Goal: Entertainment & Leisure: Consume media (video, audio)

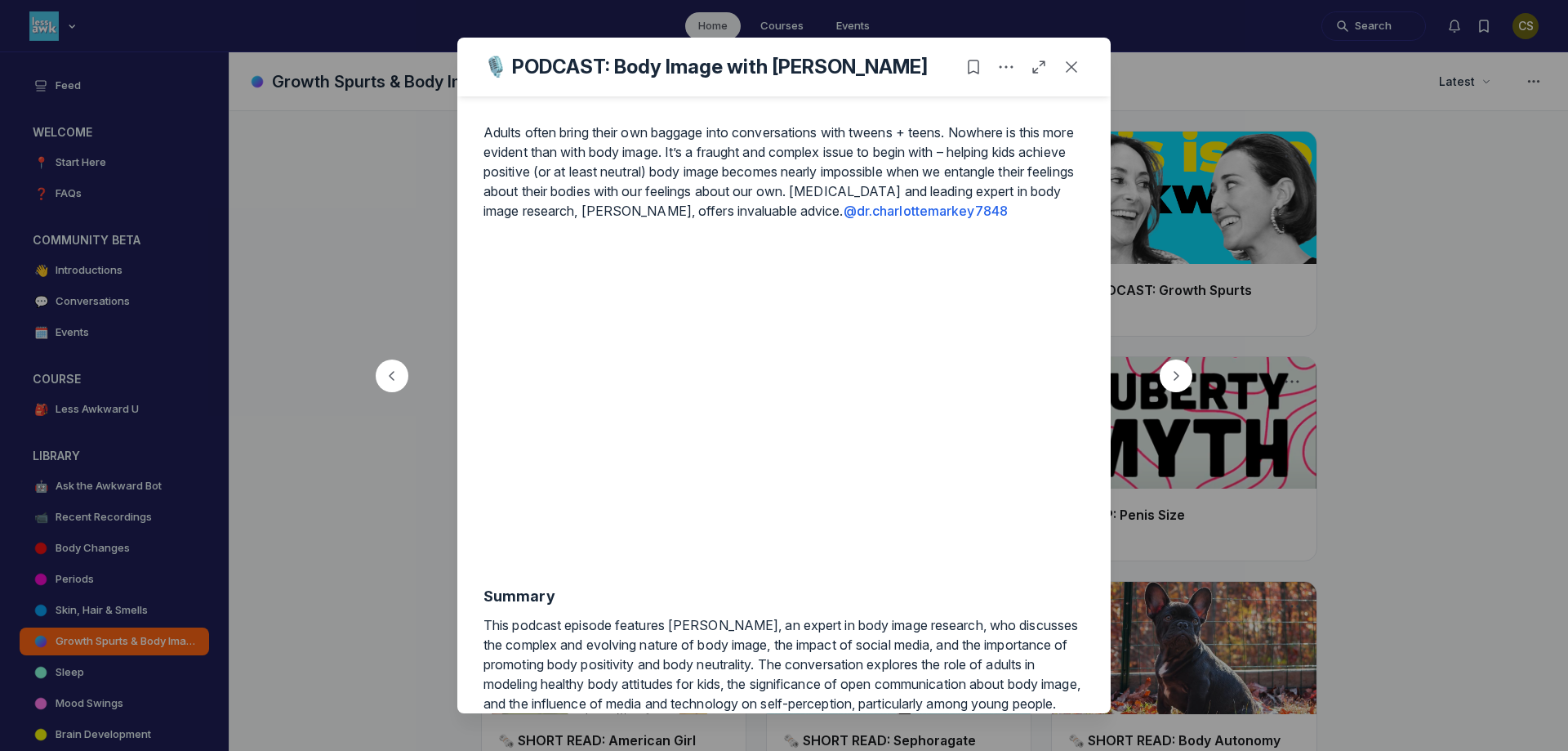
scroll to position [653, 0]
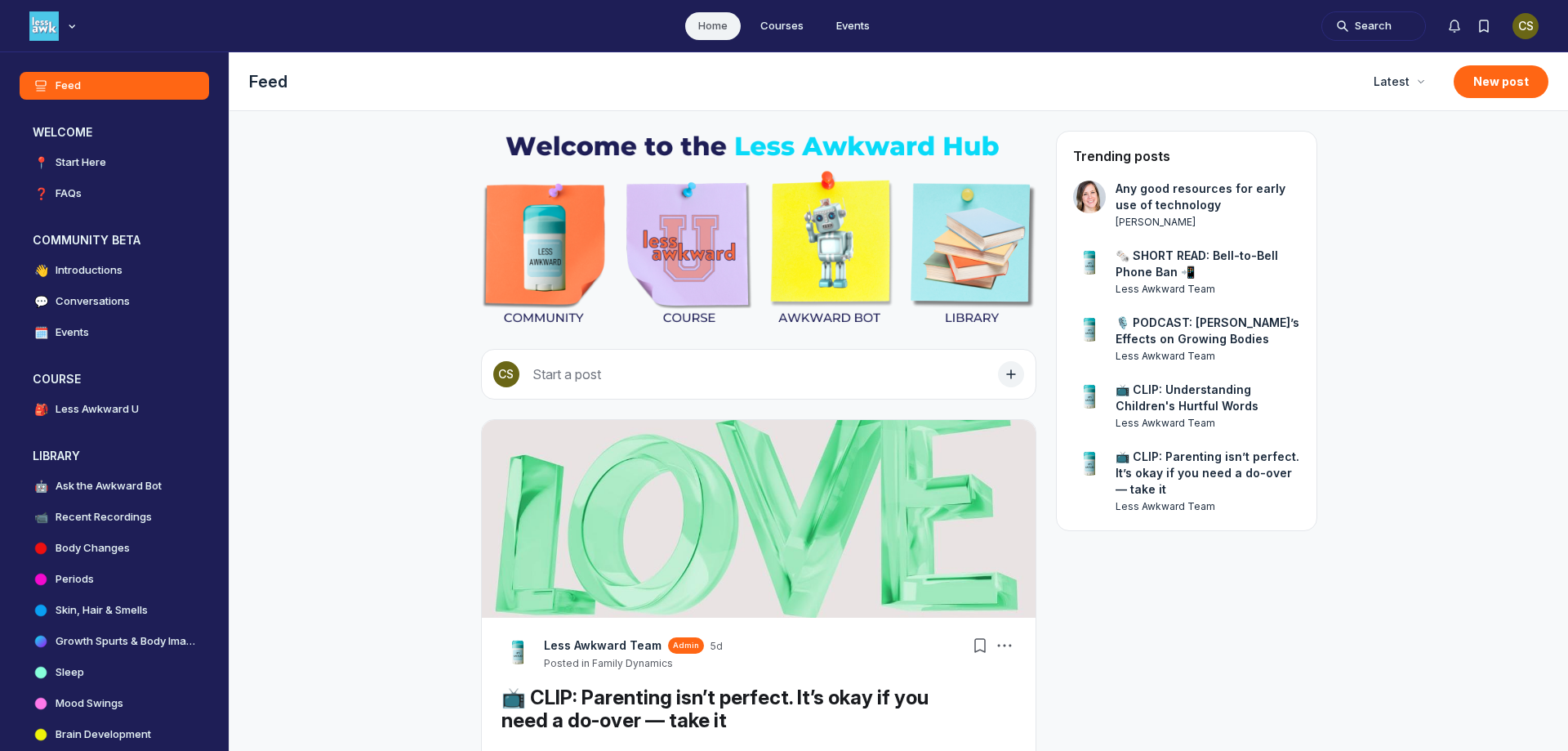
scroll to position [5211, 3129]
click at [1493, 21] on button "Bookmarks" at bounding box center [1484, 26] width 30 height 30
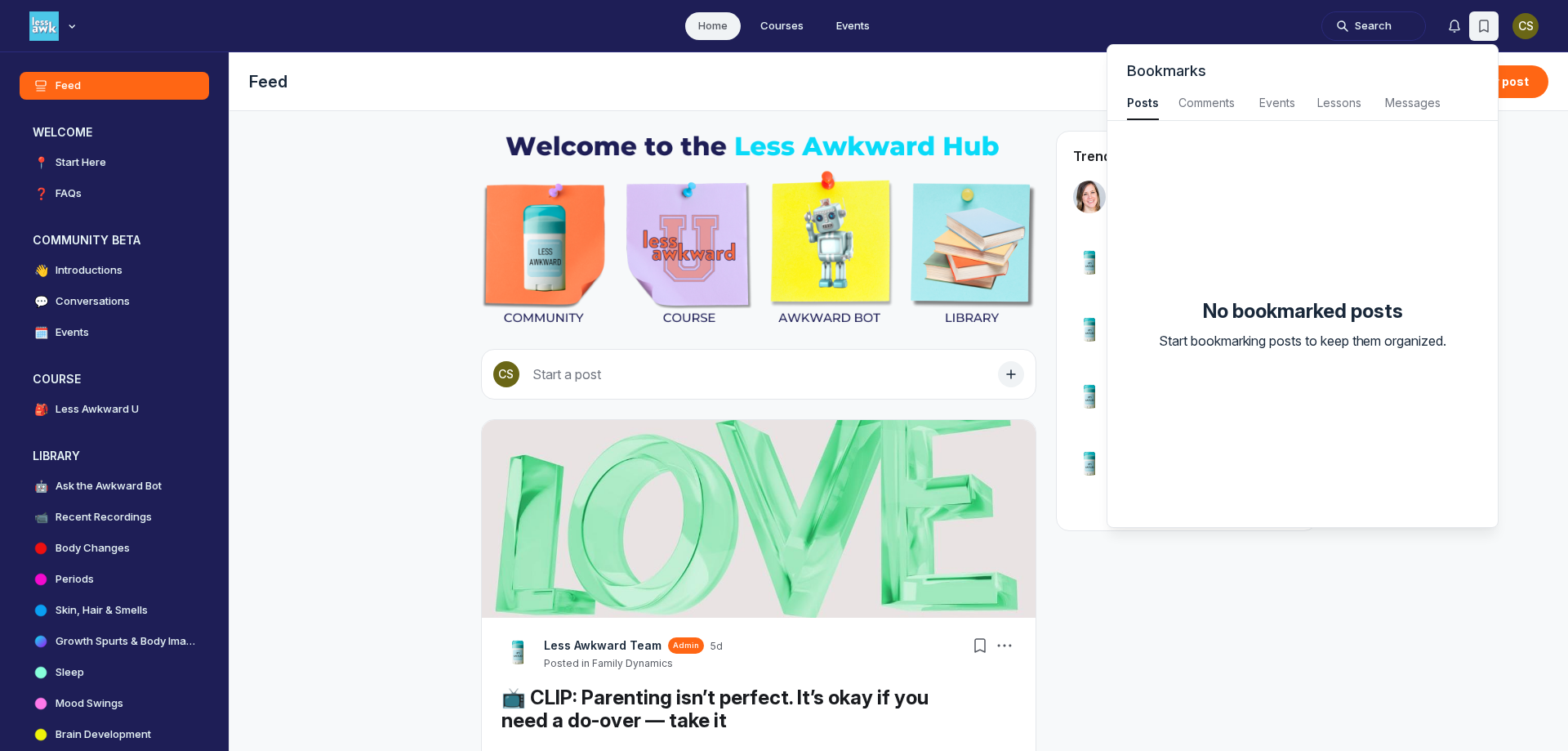
scroll to position [2211, 3680]
click at [1207, 34] on ul "Home Courses Events" at bounding box center [784, 25] width 1568 height 51
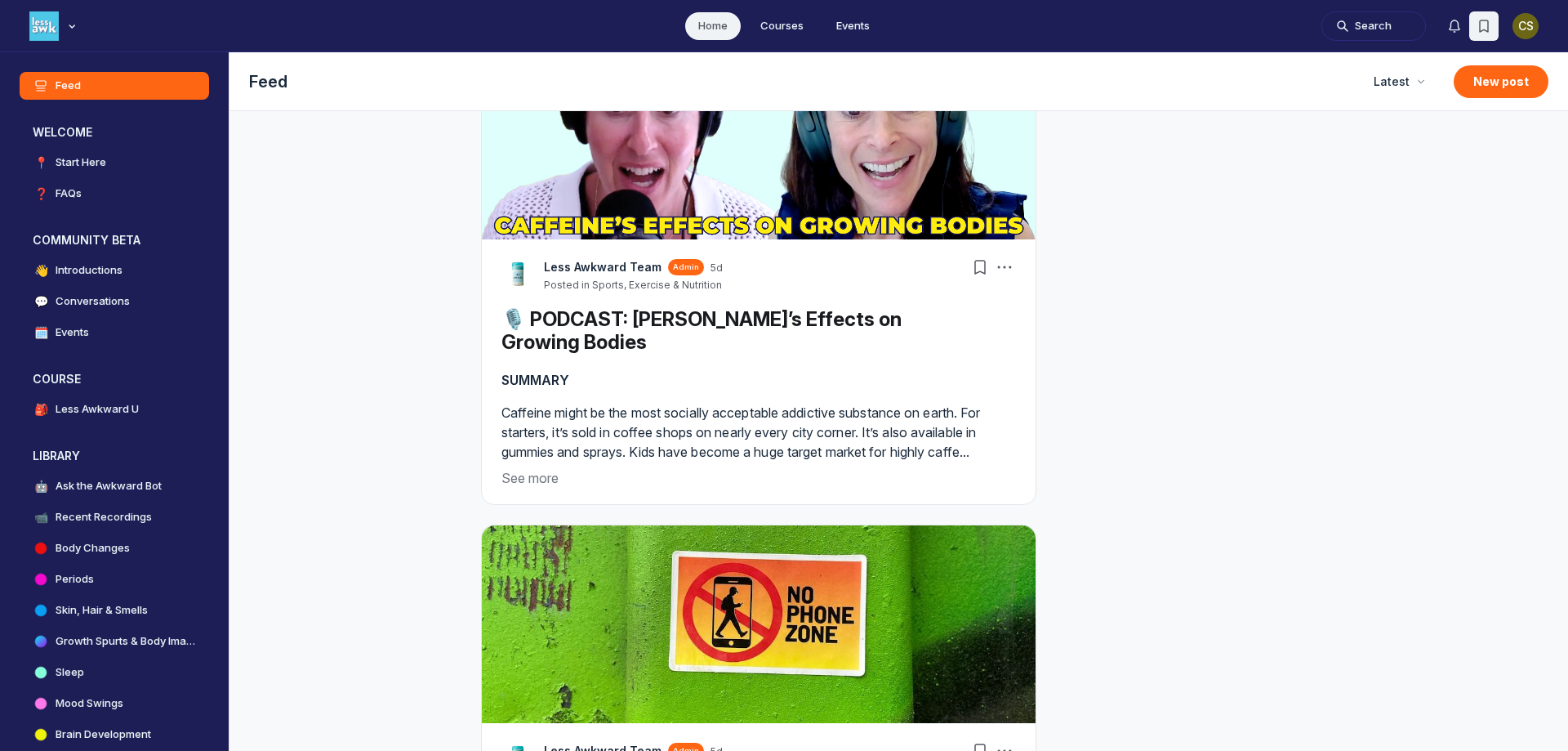
scroll to position [4820, 0]
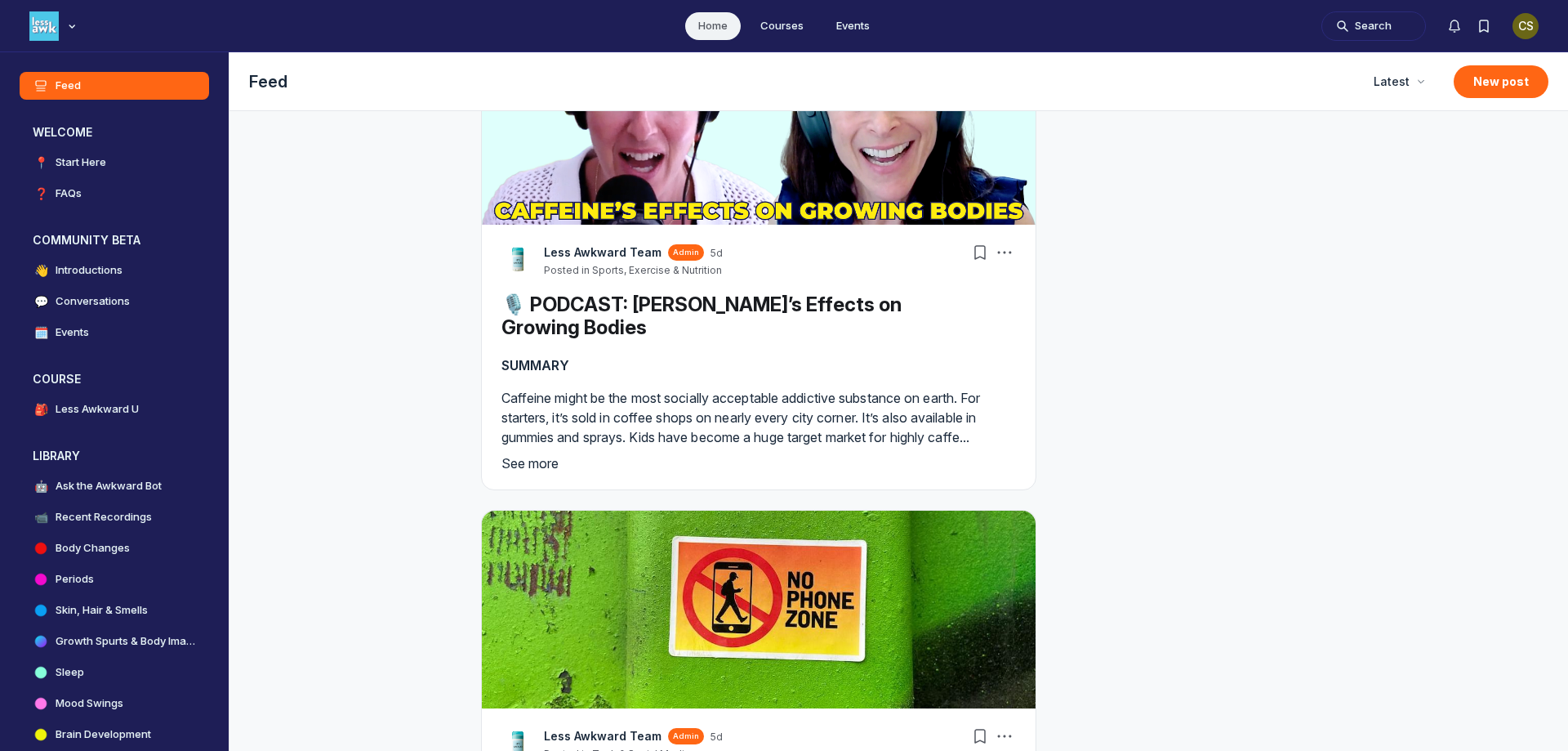
click at [541, 461] on button "See more" at bounding box center [758, 463] width 515 height 20
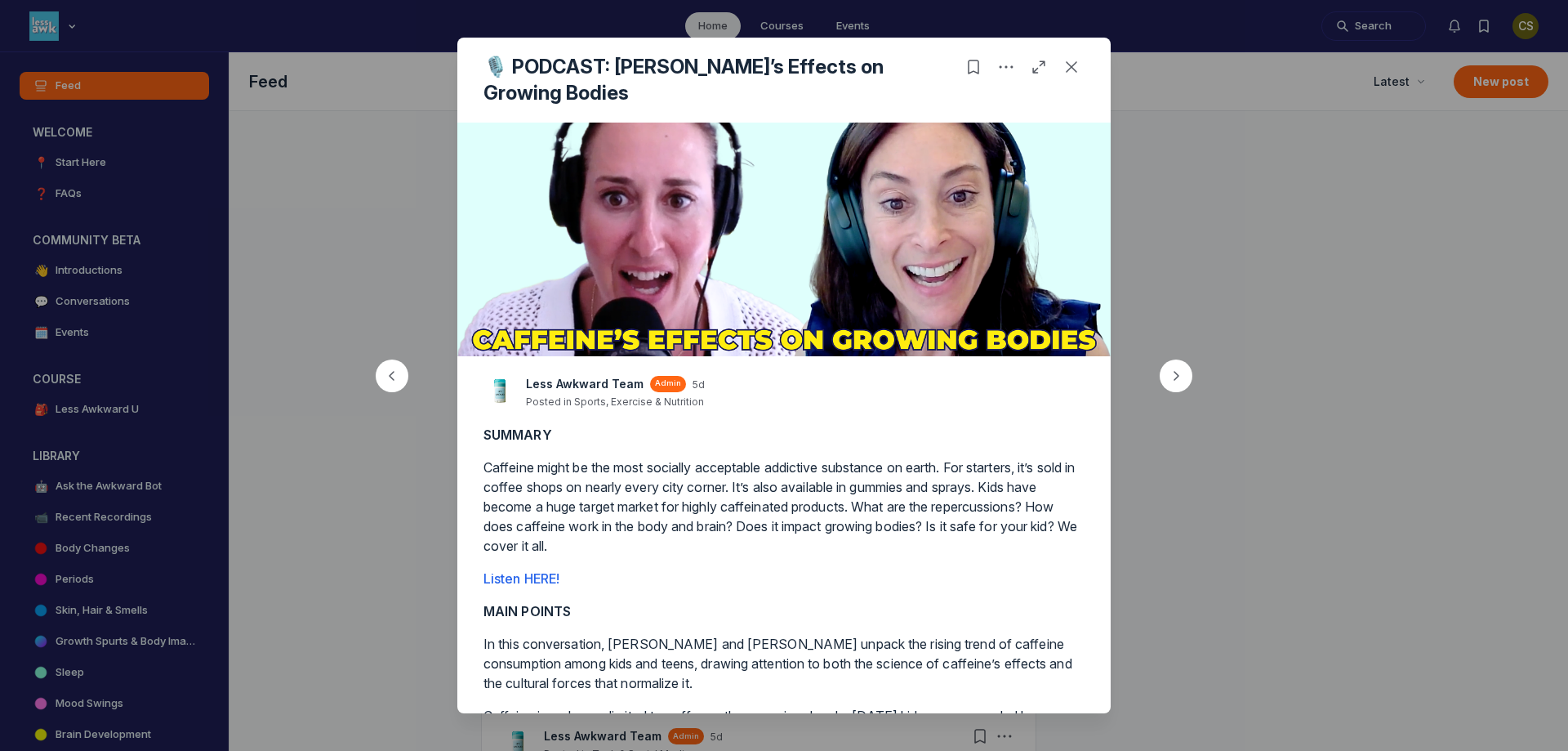
click at [805, 241] on img at bounding box center [784, 239] width 653 height 234
